Goal: Obtain resource: Download file/media

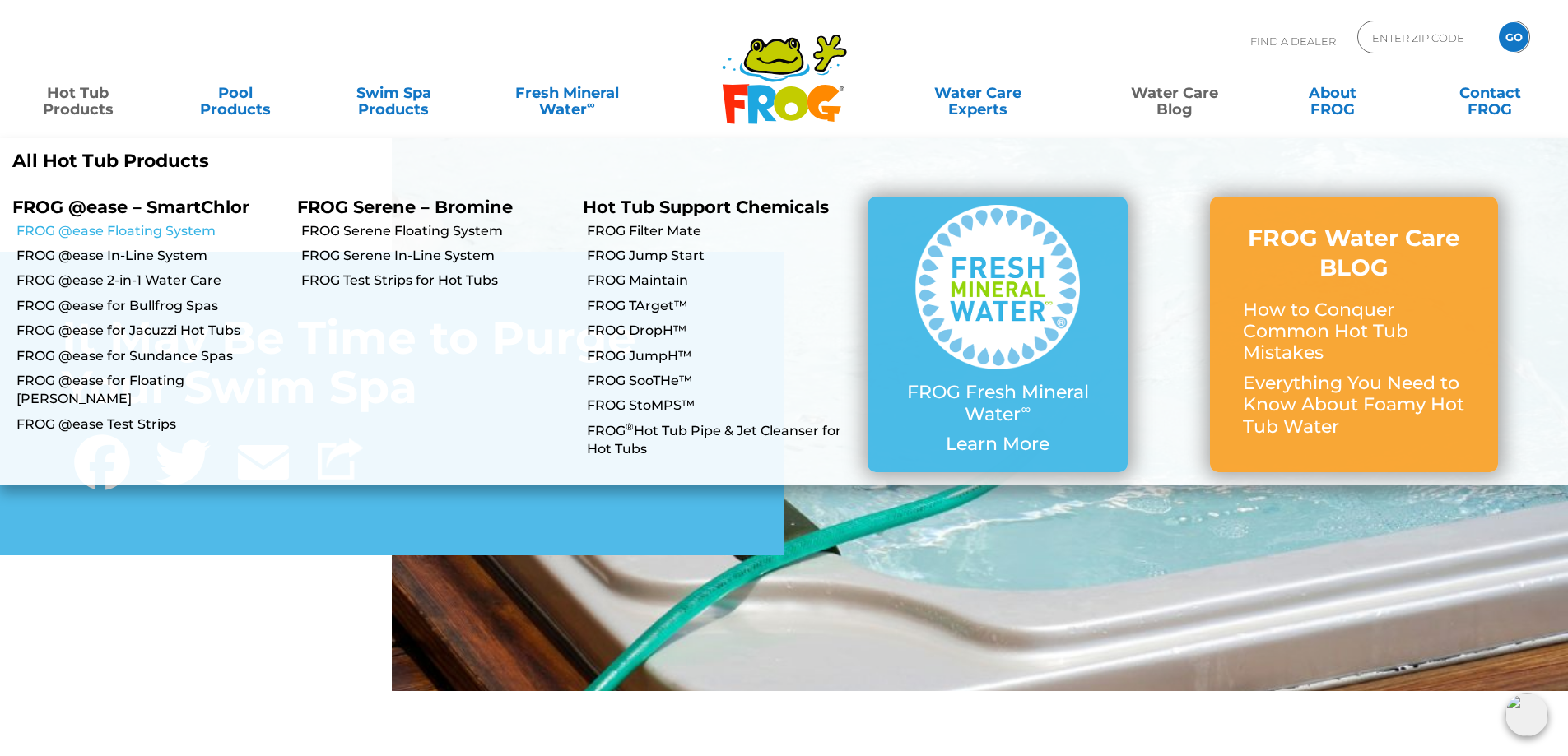
click at [134, 229] on link "FROG @ease Floating System" at bounding box center [150, 231] width 268 height 18
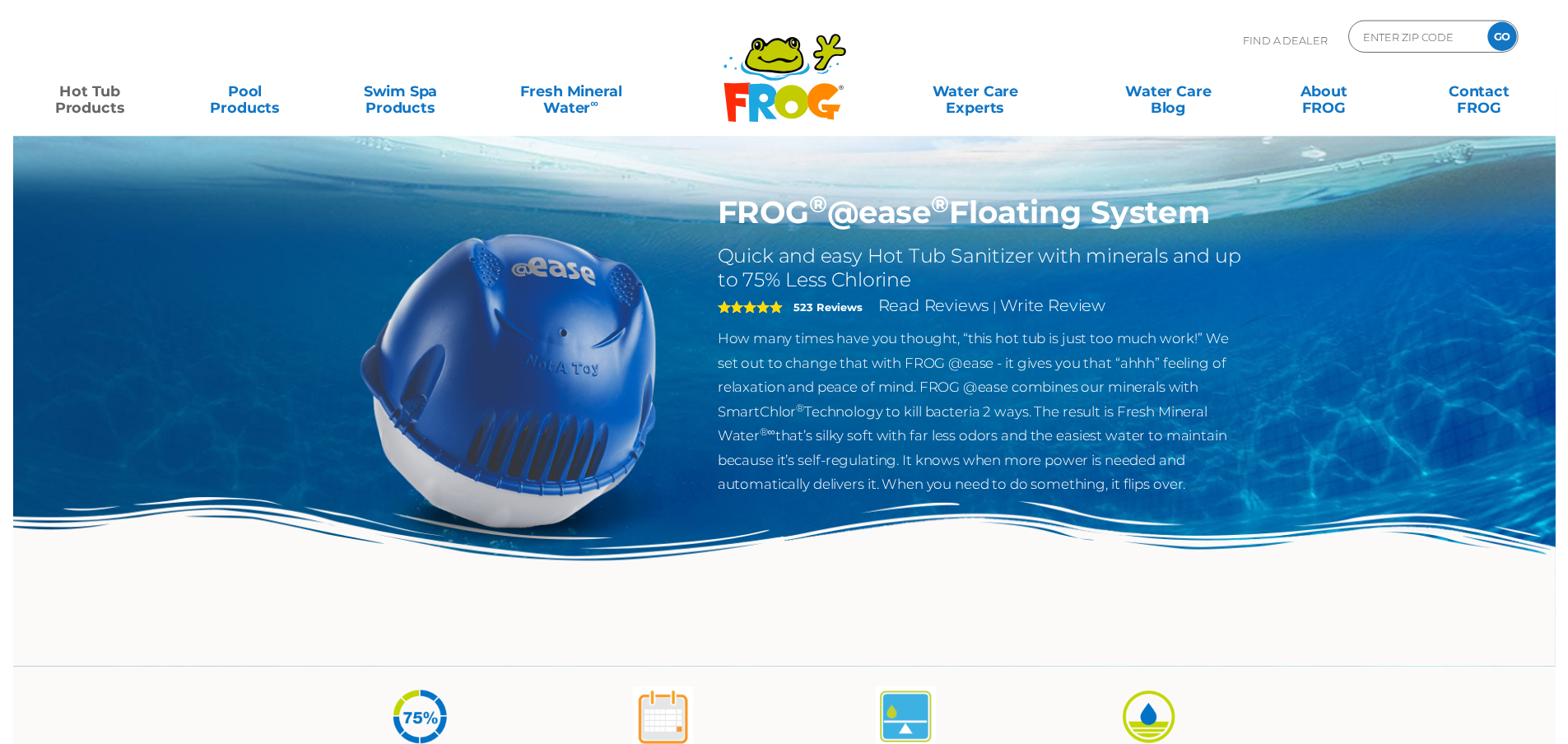
scroll to position [494, 0]
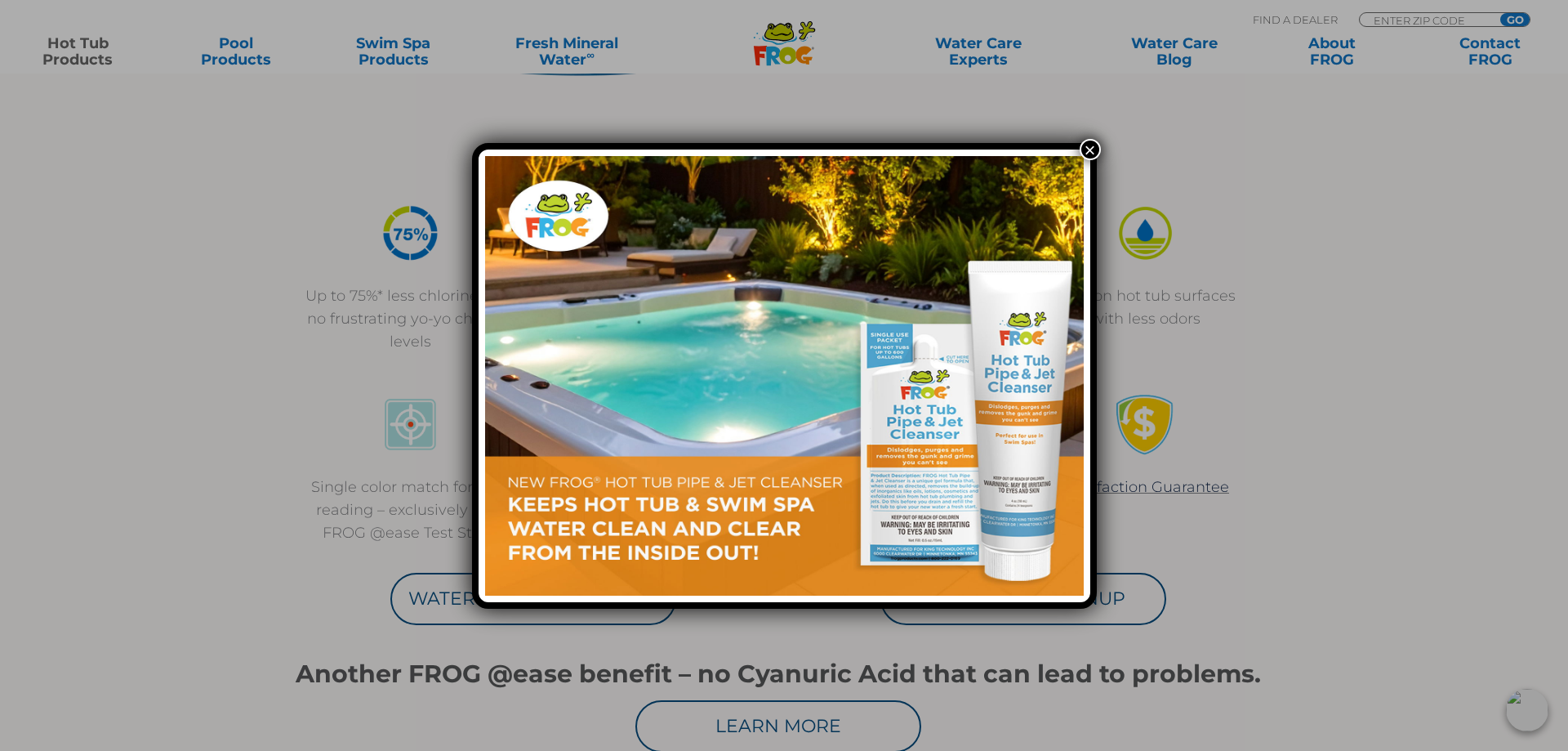
click at [1089, 156] on button "×" at bounding box center [1090, 149] width 21 height 21
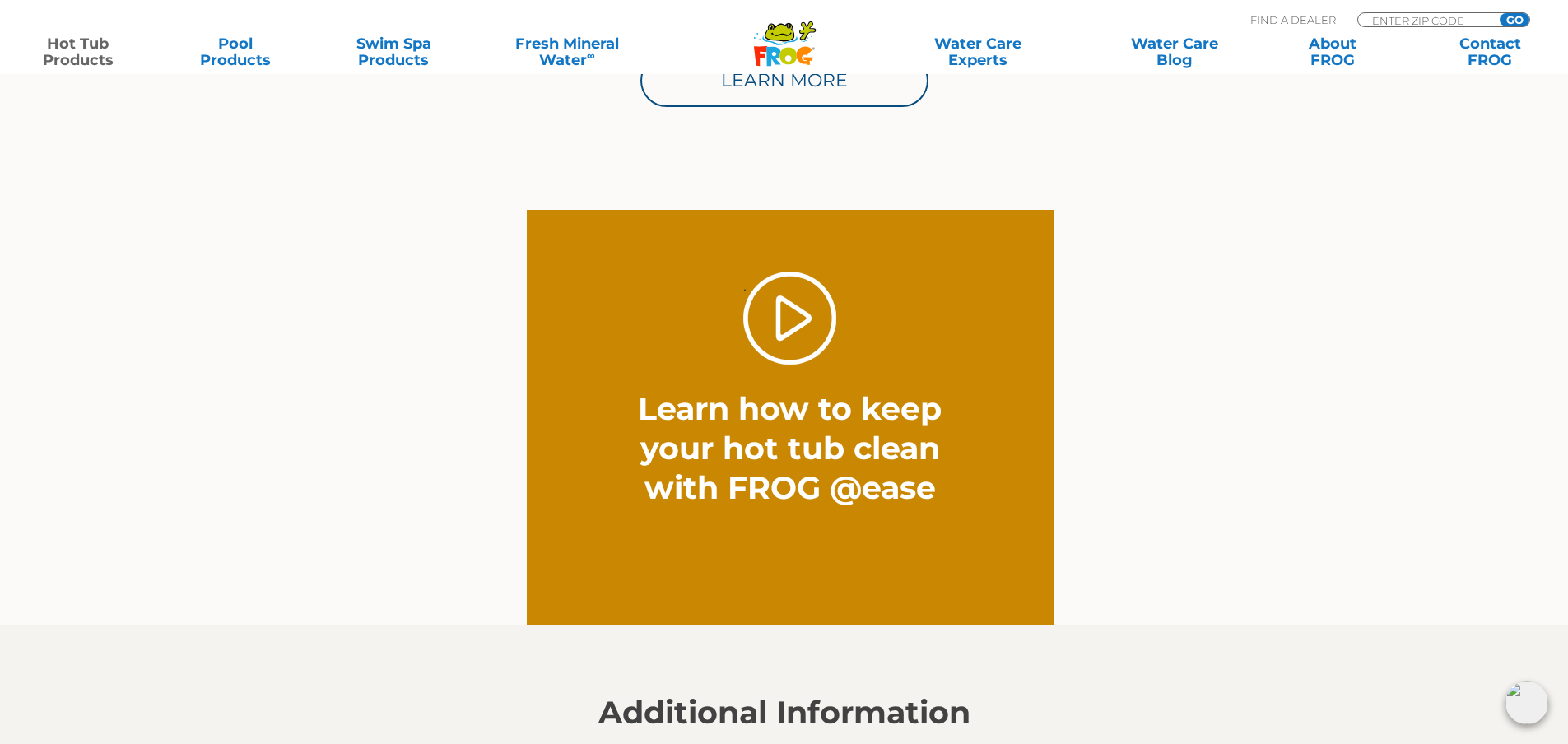
scroll to position [1727, 0]
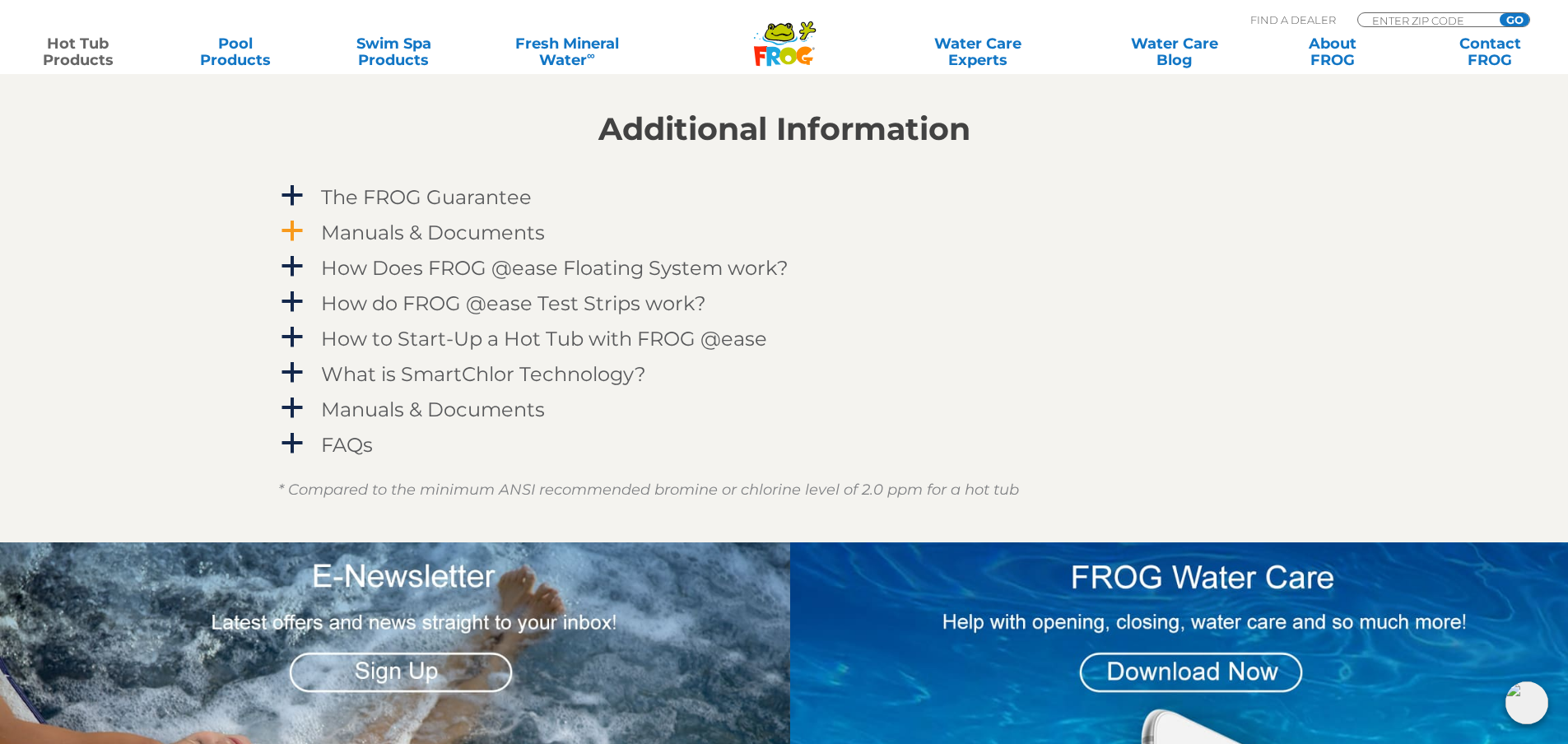
click at [404, 227] on h4 "Manuals & Documents" at bounding box center [432, 232] width 224 height 22
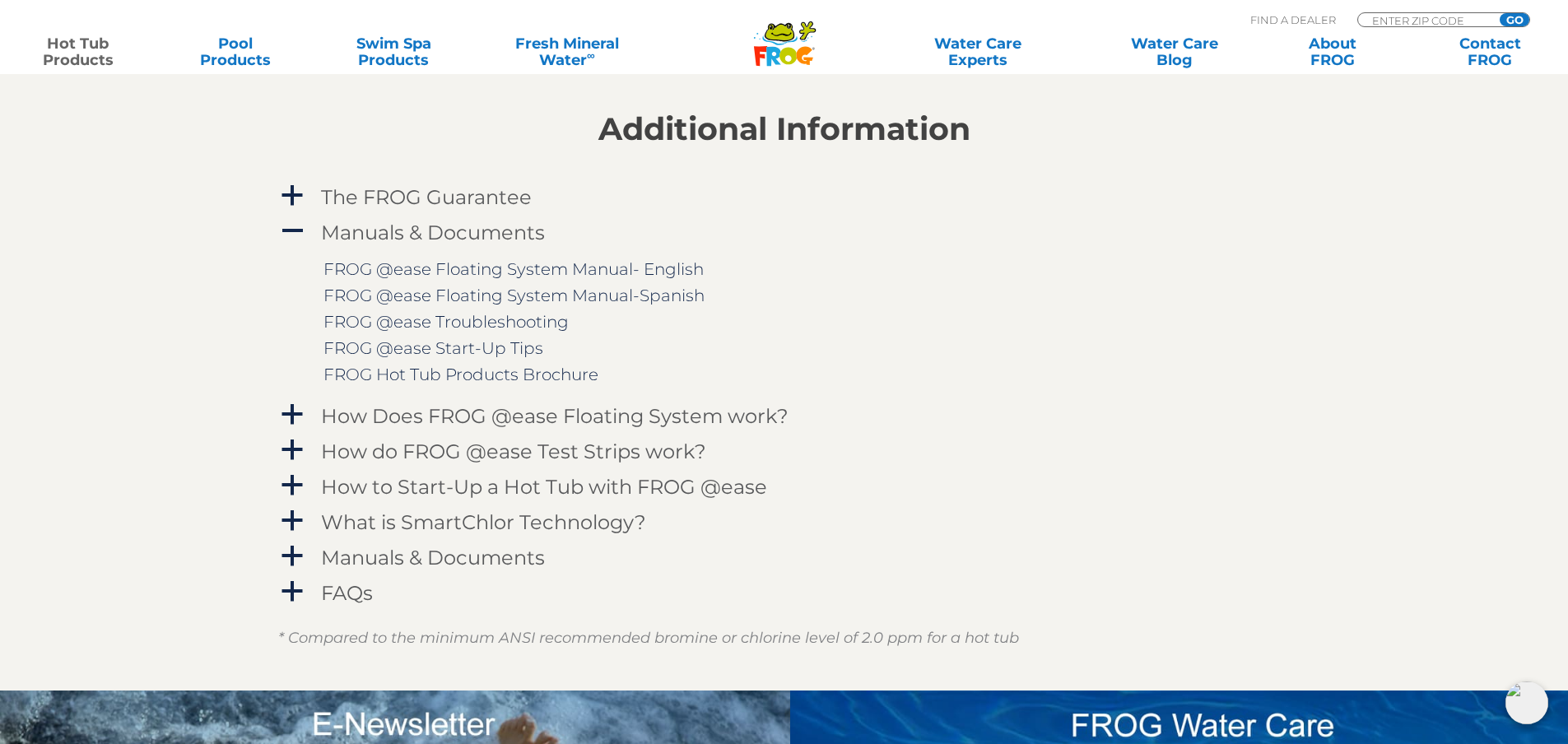
click at [60, 296] on section "Additional Information a The FROG Guarantee Within 60 days of purchasing a FROG…" at bounding box center [790, 366] width 1580 height 649
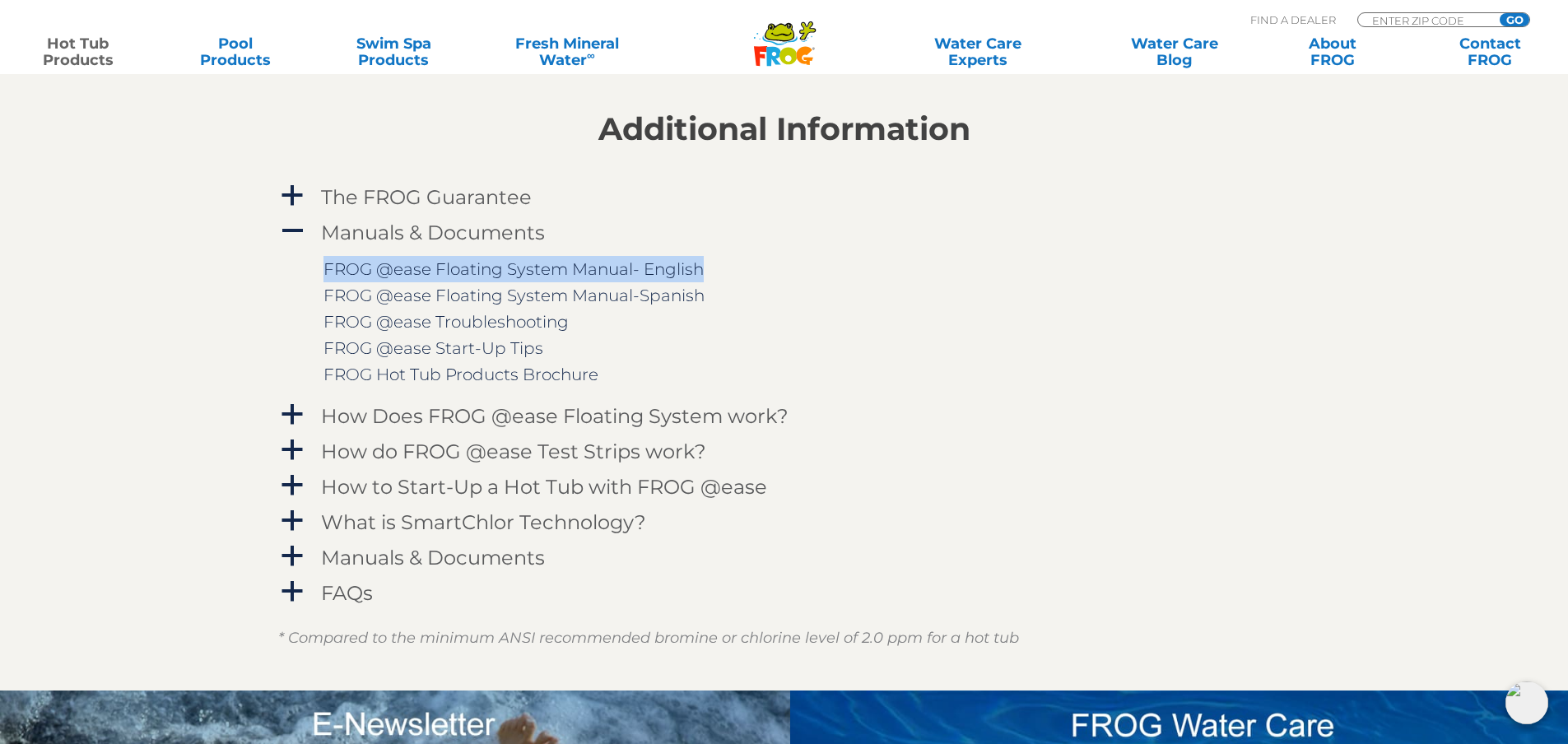
drag, startPoint x: 739, startPoint y: 269, endPoint x: 309, endPoint y: 273, distance: 430.0
click at [309, 273] on div "FROG @ease Floating System Manual- English FROG @ease Floating System Manual-Sp…" at bounding box center [784, 321] width 1012 height 148
copy div "FROG @ease Floating System Manual- English"
drag, startPoint x: 86, startPoint y: 491, endPoint x: 274, endPoint y: 446, distance: 193.3
click at [86, 491] on section "Additional Information a The FROG Guarantee Within 60 days of purchasing a FROG…" at bounding box center [790, 366] width 1580 height 649
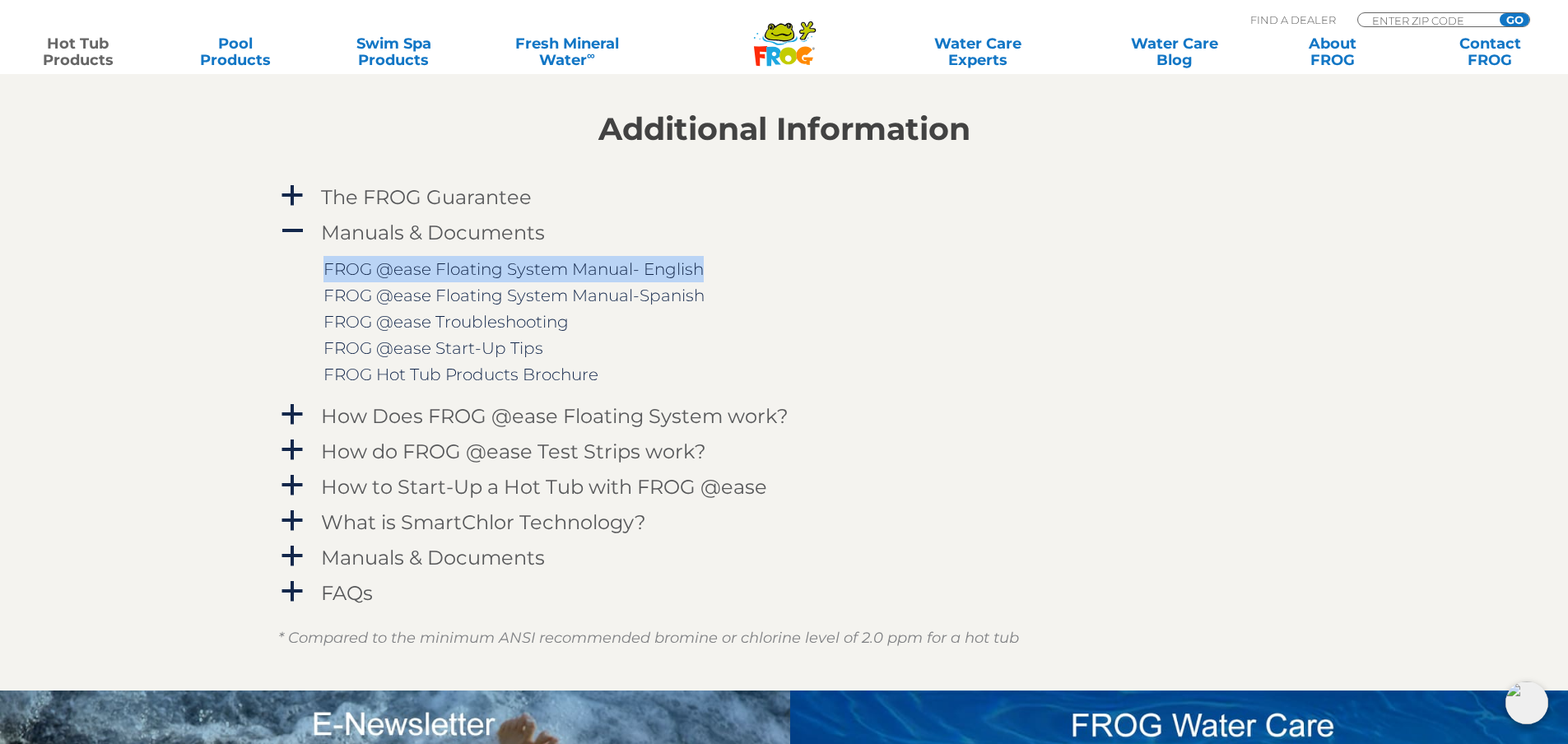
drag, startPoint x: 744, startPoint y: 271, endPoint x: 431, endPoint y: 250, distance: 313.7
click at [431, 250] on div "FROG @ease Floating System Manual- English FROG @ease Floating System Manual-Sp…" at bounding box center [784, 321] width 1012 height 148
copy div "FROG @ease Floating System Manual- English"
drag, startPoint x: 43, startPoint y: 546, endPoint x: 273, endPoint y: 481, distance: 239.0
click at [43, 546] on section "Additional Information a The FROG Guarantee Within 60 days of purchasing a FROG…" at bounding box center [790, 366] width 1580 height 649
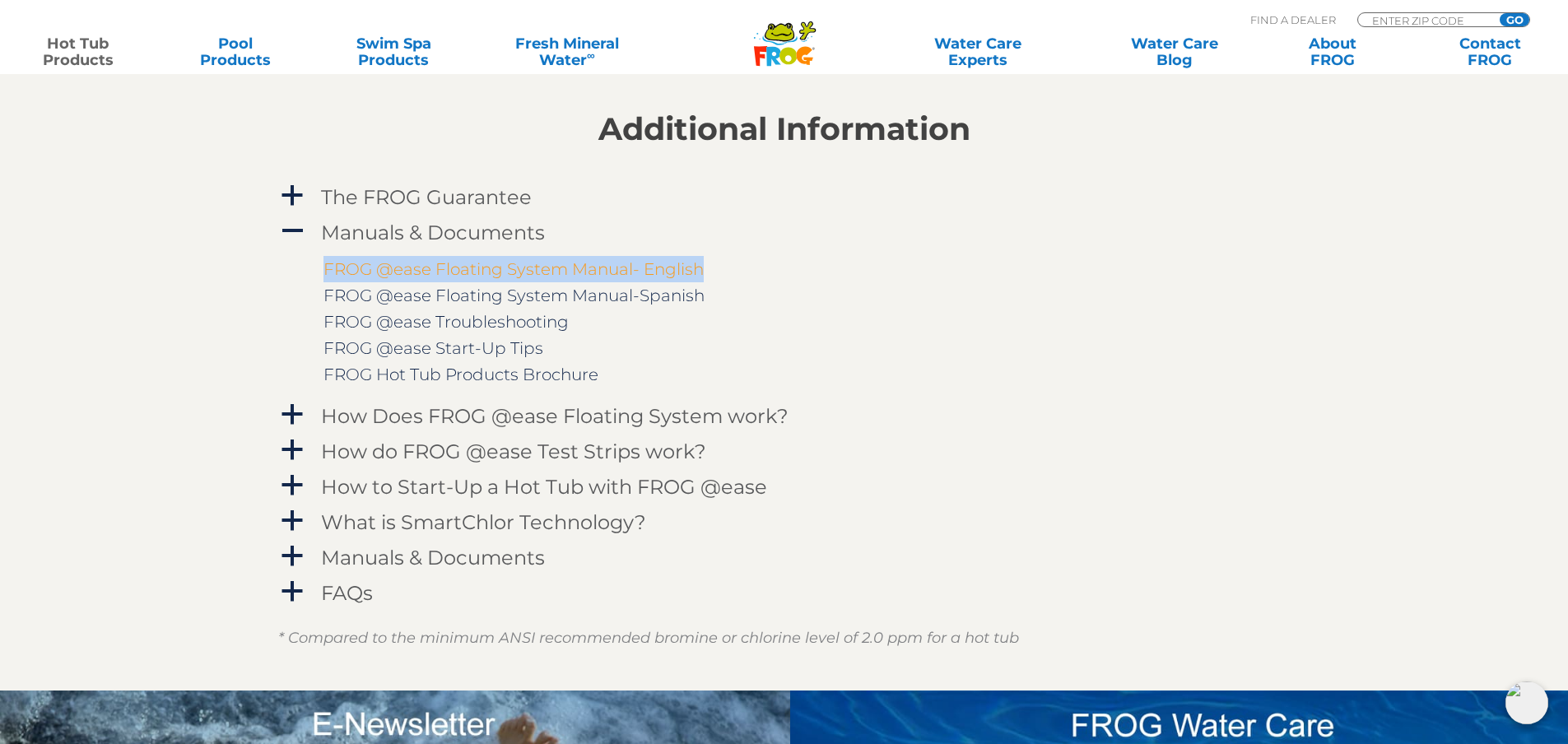
drag, startPoint x: 744, startPoint y: 271, endPoint x: 322, endPoint y: 278, distance: 422.1
click at [323, 278] on td "FROG @ease Floating System Manual- English" at bounding box center [796, 269] width 945 height 27
copy link "FROG @ease Floating System Manual- English"
drag, startPoint x: 288, startPoint y: 228, endPoint x: 809, endPoint y: 352, distance: 535.6
click at [288, 228] on span "A" at bounding box center [292, 231] width 25 height 25
